Goal: Find specific page/section: Find specific page/section

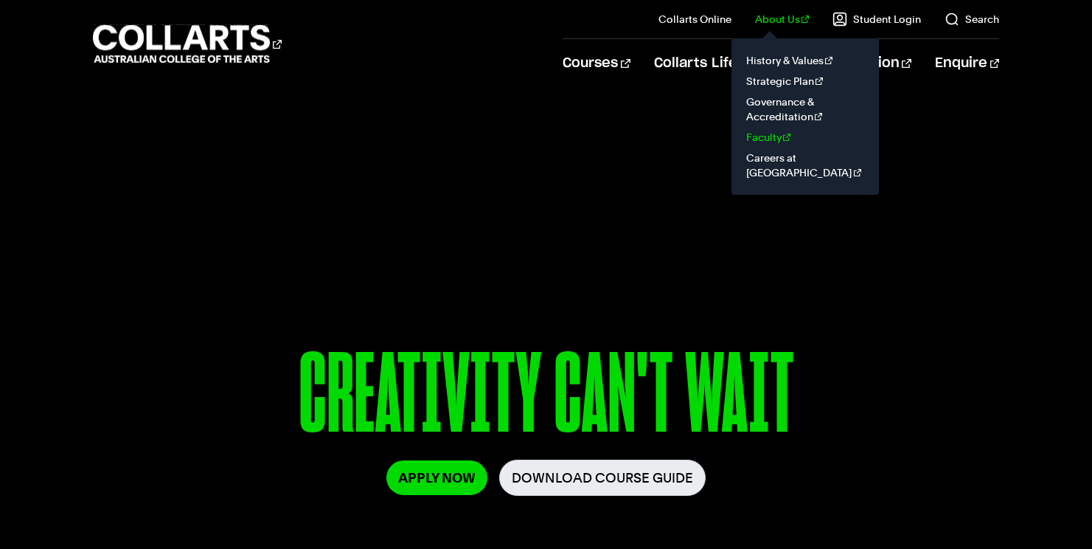
click at [769, 137] on link "Faculty" at bounding box center [805, 137] width 124 height 21
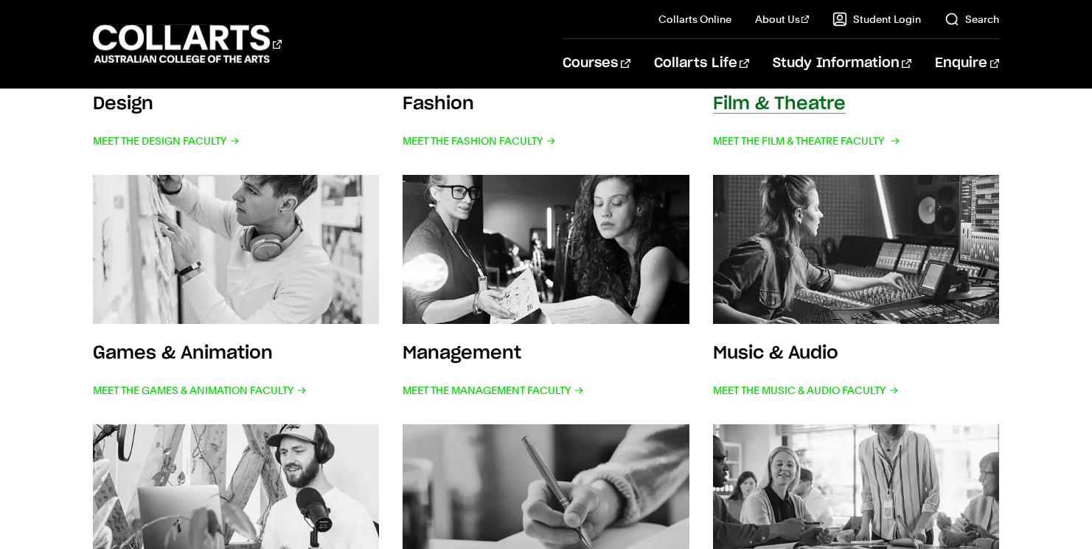
scroll to position [574, 0]
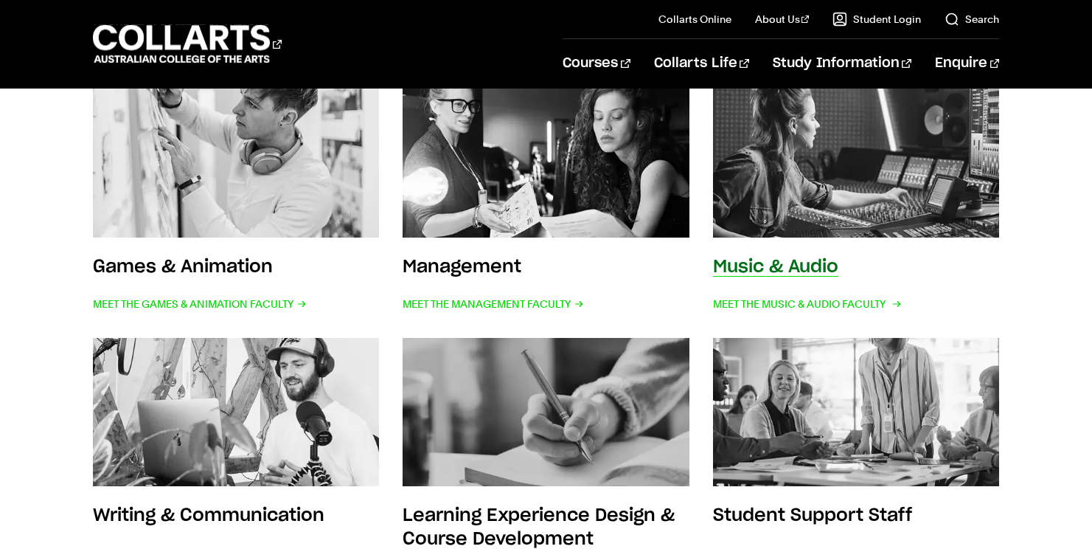
click at [842, 203] on img at bounding box center [855, 163] width 315 height 164
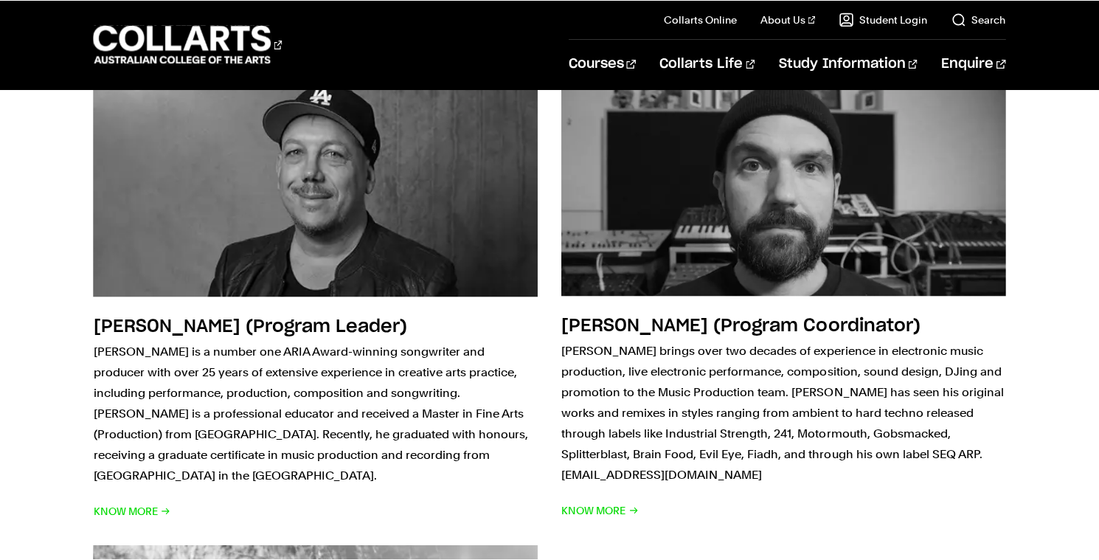
scroll to position [3225, 0]
